Goal: Contribute content: Add original content to the website for others to see

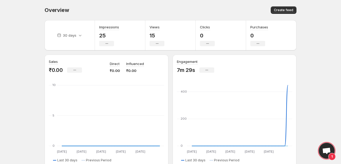
scroll to position [341, 0]
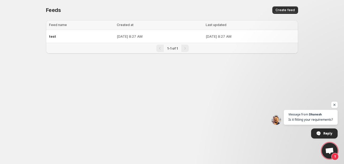
click at [324, 150] on span "1" at bounding box center [329, 151] width 16 height 16
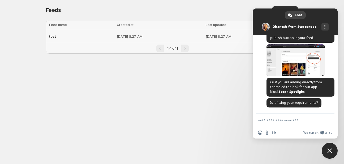
click at [117, 35] on p "[DATE] 8:27 AM" at bounding box center [160, 36] width 86 height 5
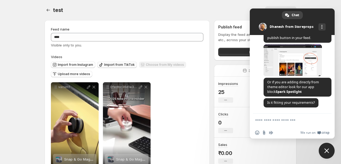
scroll to position [16, 0]
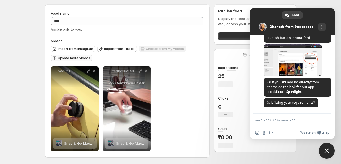
click at [90, 58] on button "Upload more videos" at bounding box center [71, 58] width 41 height 6
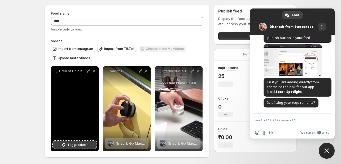
click at [62, 147] on icon at bounding box center [63, 144] width 5 height 5
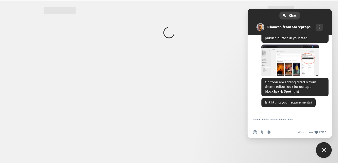
scroll to position [0, 0]
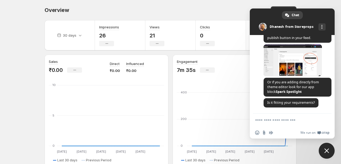
click at [330, 152] on span "Close chat" at bounding box center [327, 151] width 16 height 16
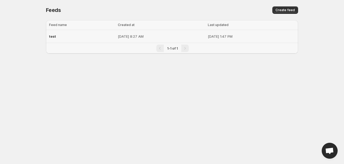
click at [143, 40] on td "[DATE] 8:27 AM" at bounding box center [161, 36] width 90 height 13
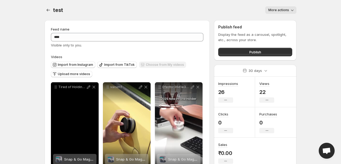
scroll to position [16, 0]
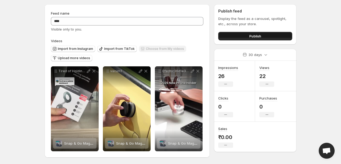
click at [244, 36] on button "Publish" at bounding box center [255, 36] width 74 height 8
